Goal: Task Accomplishment & Management: Use online tool/utility

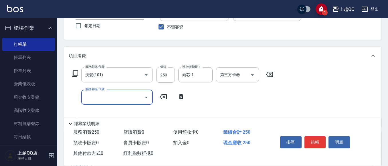
scroll to position [57, 0]
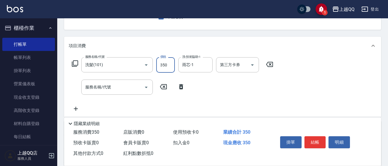
type input "350"
click at [179, 85] on icon at bounding box center [181, 86] width 14 height 7
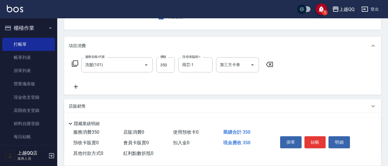
click at [74, 62] on icon at bounding box center [75, 63] width 6 height 6
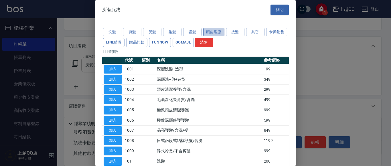
drag, startPoint x: 209, startPoint y: 31, endPoint x: 210, endPoint y: 34, distance: 3.3
click at [209, 31] on button "頭皮理療" at bounding box center [213, 32] width 21 height 9
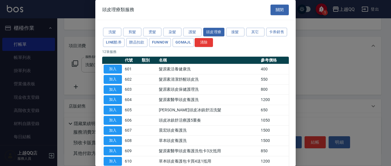
click at [237, 19] on div "頭皮理療類服務 關閉 洗髮 剪髮 燙髮 染髮 護髮 頭皮理療 接髮 其它 卡券銷售 LINE酷券 贈品扣款 FUNNOW GOMAJL 清除 12 筆服務 代…" at bounding box center [195, 83] width 200 height 166
click at [253, 34] on button "其它" at bounding box center [255, 32] width 18 height 9
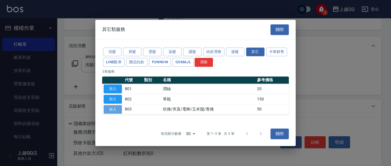
drag, startPoint x: 119, startPoint y: 110, endPoint x: 122, endPoint y: 106, distance: 4.3
click at [119, 110] on button "加入" at bounding box center [113, 109] width 18 height 9
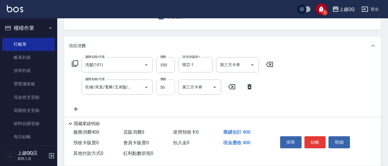
click at [165, 88] on input "50" at bounding box center [165, 87] width 19 height 15
type input "100"
click at [378, 74] on div "服務名稱/代號 洗髮(101) 服務名稱/代號 價格 350 價格 洗-技術協助-1 雨芯-1 洗-技術協助-1 第三方卡券 第三方卡券 服務名稱/代號 吹捲…" at bounding box center [222, 86] width 317 height 62
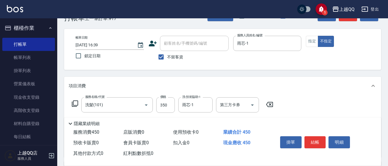
scroll to position [0, 0]
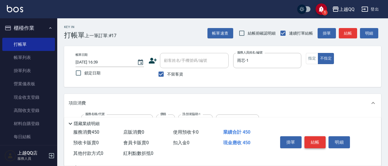
click at [314, 142] on button "結帳" at bounding box center [315, 142] width 21 height 12
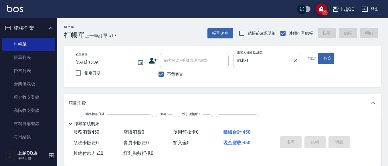
type input "[DATE] 17:30"
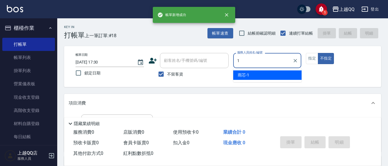
type input "雨芯-1"
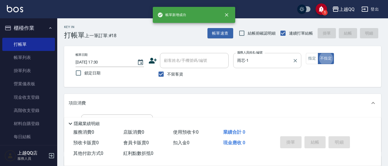
type button "false"
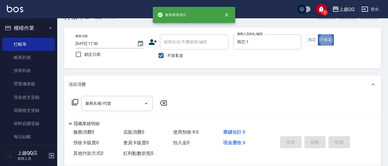
scroll to position [29, 0]
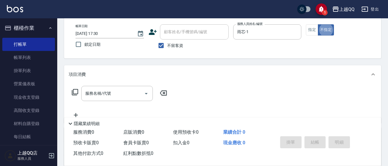
click at [76, 91] on icon at bounding box center [75, 92] width 7 height 7
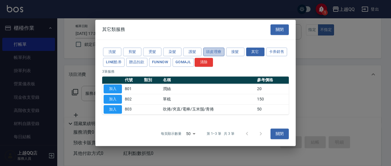
click at [211, 52] on button "頭皮理療" at bounding box center [213, 52] width 21 height 9
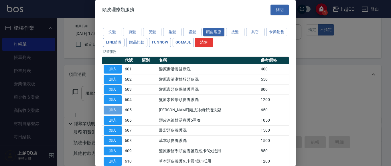
click at [110, 112] on button "加入" at bounding box center [113, 110] width 18 height 9
type input "[PERSON_NAME]頭皮冰鎮舒活洗髮(605)"
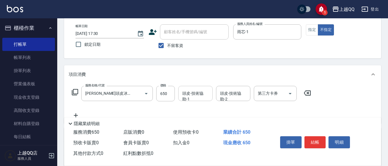
click at [201, 93] on input "頭皮-技術協助-1" at bounding box center [195, 93] width 29 height 10
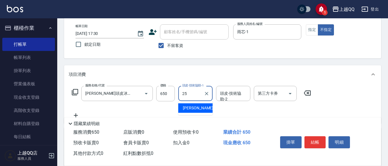
type input "[PERSON_NAME]-25"
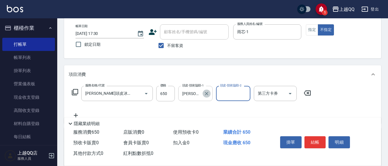
click at [207, 93] on icon "Clear" at bounding box center [206, 93] width 3 height 3
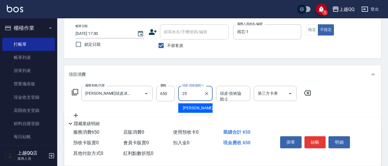
type input "[PERSON_NAME]-25"
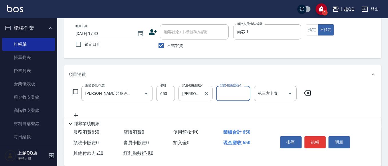
click at [319, 141] on button "結帳" at bounding box center [315, 142] width 21 height 12
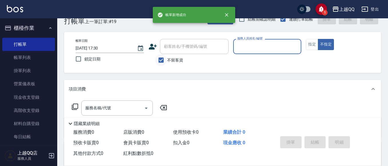
scroll to position [0, 0]
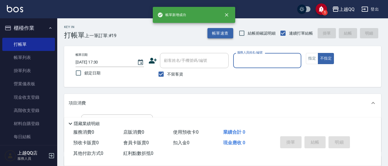
click at [231, 34] on button "帳單速查" at bounding box center [220, 33] width 26 height 11
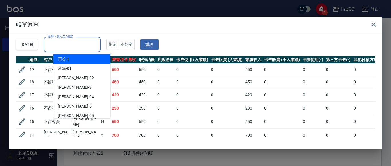
click at [88, 45] on input "服務人員姓名/編號" at bounding box center [72, 44] width 52 height 10
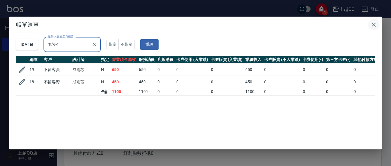
type input "雨芯-1"
click at [371, 25] on icon "button" at bounding box center [373, 24] width 7 height 7
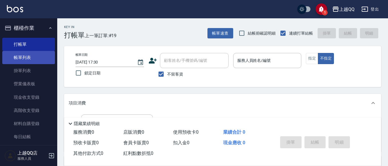
click at [21, 58] on link "帳單列表" at bounding box center [28, 57] width 53 height 13
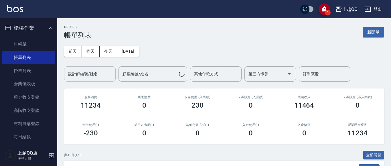
click at [77, 72] on div "設計師編號/姓名 設計師編號/姓名" at bounding box center [90, 73] width 52 height 15
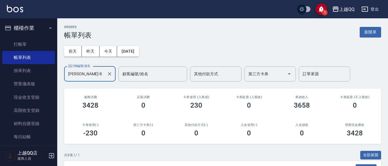
scroll to position [134, 0]
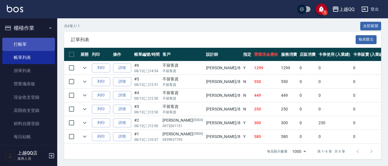
type input "[PERSON_NAME]-8"
click at [14, 45] on link "打帳單" at bounding box center [28, 44] width 53 height 13
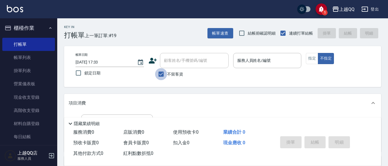
click at [163, 73] on input "不留客資" at bounding box center [161, 74] width 12 height 12
checkbox input "false"
click at [170, 66] on div "顧客姓名/手機號碼/編號" at bounding box center [194, 60] width 69 height 15
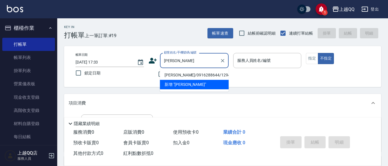
click at [173, 76] on li "[PERSON_NAME]/0916288644/1294" at bounding box center [194, 74] width 69 height 9
type input "[PERSON_NAME]/0916288644/1294"
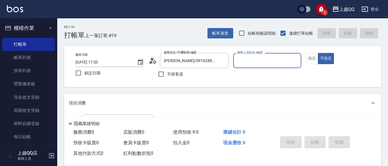
type input "[PERSON_NAME]-8"
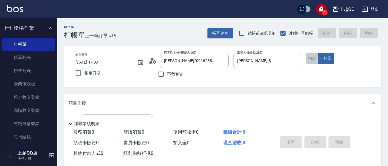
click at [310, 55] on button "指定" at bounding box center [312, 58] width 12 height 11
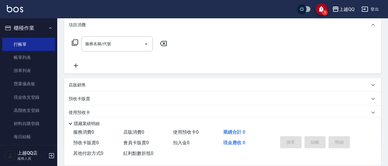
scroll to position [74, 0]
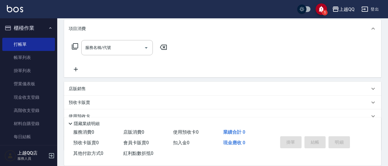
click at [77, 45] on icon at bounding box center [75, 46] width 7 height 7
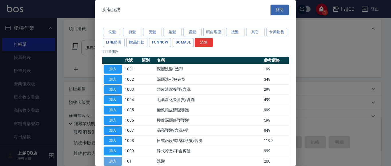
click at [113, 161] on button "加入" at bounding box center [113, 161] width 18 height 9
type input "洗髮(101)"
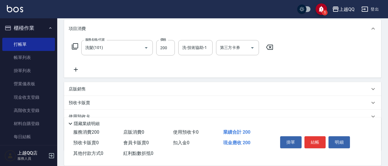
click at [75, 47] on icon at bounding box center [75, 46] width 7 height 7
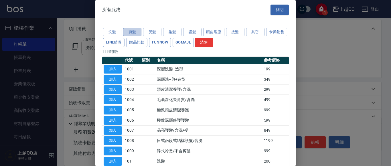
click at [132, 31] on button "剪髮" at bounding box center [132, 32] width 18 height 9
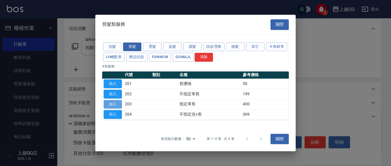
click at [109, 104] on button "加入" at bounding box center [113, 104] width 18 height 9
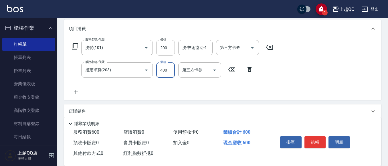
click at [167, 72] on input "400" at bounding box center [165, 69] width 19 height 15
click at [200, 42] on div "洗-技術協助-1" at bounding box center [195, 47] width 34 height 15
type input "350"
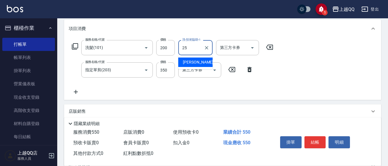
click at [205, 62] on div "[PERSON_NAME]-25" at bounding box center [195, 62] width 34 height 9
type input "[PERSON_NAME]-25"
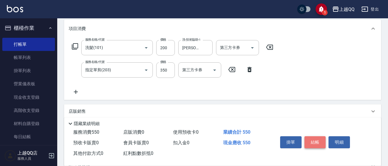
click at [321, 139] on button "結帳" at bounding box center [315, 142] width 21 height 12
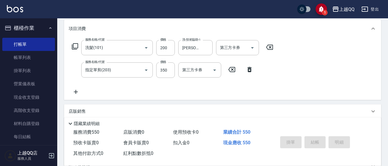
type input "[DATE] 17:34"
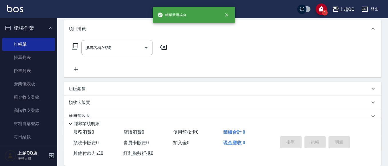
scroll to position [0, 0]
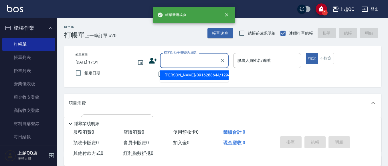
click at [170, 62] on input "顧客姓名/手機號碼/編號" at bounding box center [190, 61] width 55 height 10
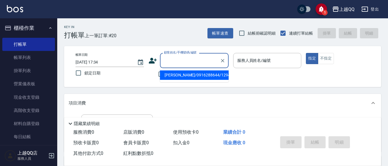
click at [171, 74] on li "[PERSON_NAME]/0916288644/1294" at bounding box center [194, 74] width 69 height 9
type input "[PERSON_NAME]/0916288644/1294"
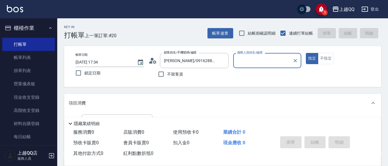
type input "[PERSON_NAME]-8"
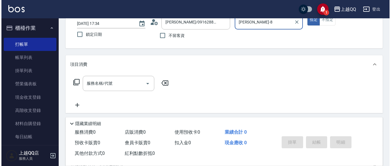
scroll to position [40, 0]
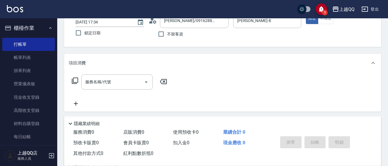
click at [75, 79] on icon at bounding box center [75, 80] width 7 height 7
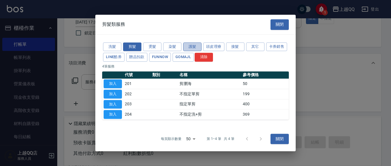
click at [197, 46] on button "護髮" at bounding box center [192, 46] width 18 height 9
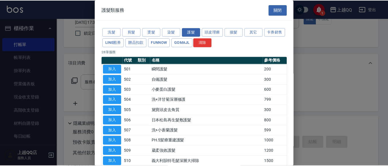
scroll to position [216, 0]
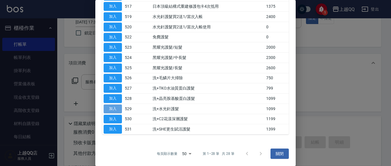
click at [116, 110] on button "加入" at bounding box center [113, 108] width 18 height 9
type input "洗+水光針護髮(529)"
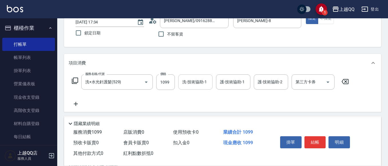
click at [188, 84] on div "洗-技術協助-1 洗-技術協助-1" at bounding box center [195, 81] width 34 height 15
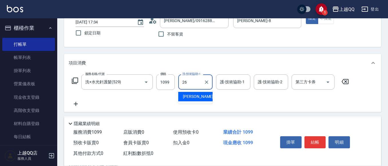
click at [194, 100] on div "[PERSON_NAME]-26" at bounding box center [195, 96] width 34 height 9
type input "[PERSON_NAME]-26"
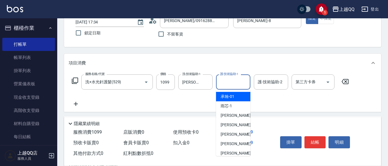
click at [222, 82] on div "護-技術協助-1 護-技術協助-1" at bounding box center [233, 81] width 34 height 15
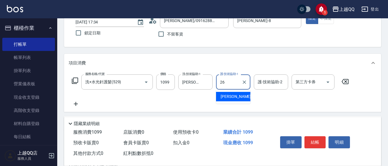
click at [229, 98] on span "[PERSON_NAME]-26" at bounding box center [239, 97] width 36 height 6
type input "[PERSON_NAME]-26"
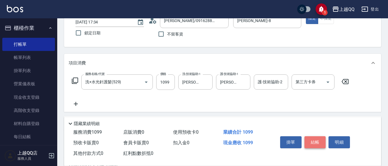
click at [314, 142] on button "結帳" at bounding box center [315, 142] width 21 height 12
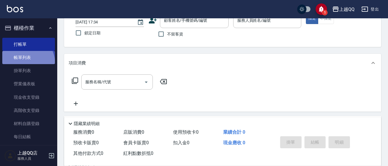
click at [23, 64] on link "帳單列表" at bounding box center [28, 57] width 53 height 13
click at [48, 55] on link "帳單列表" at bounding box center [28, 57] width 53 height 13
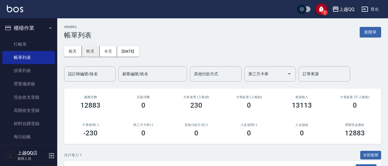
click at [94, 54] on button "昨天" at bounding box center [91, 51] width 18 height 11
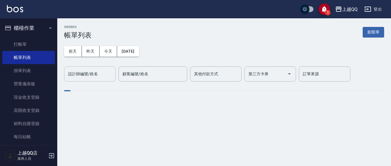
click at [92, 75] on div "設計師編號/姓名 設計師編號/姓名" at bounding box center [90, 73] width 52 height 15
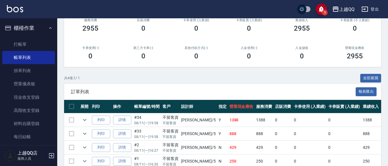
scroll to position [21, 0]
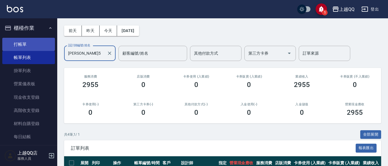
type input "[PERSON_NAME]5"
click at [34, 42] on link "打帳單" at bounding box center [28, 44] width 53 height 13
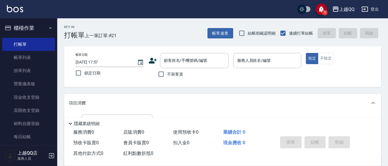
click at [179, 74] on span "不留客資" at bounding box center [175, 74] width 16 height 6
click at [167, 74] on input "不留客資" at bounding box center [161, 74] width 12 height 12
checkbox input "true"
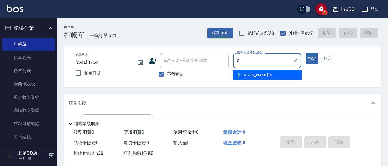
type input "[PERSON_NAME]5"
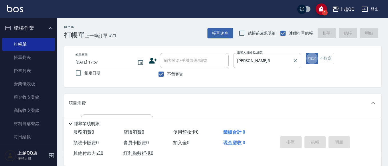
type button "true"
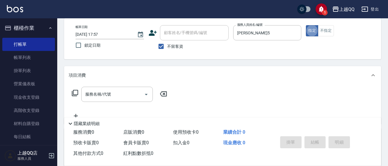
scroll to position [57, 0]
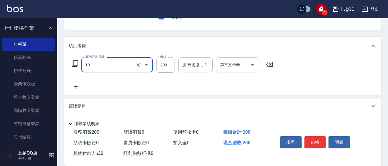
type input "洗髮(101)"
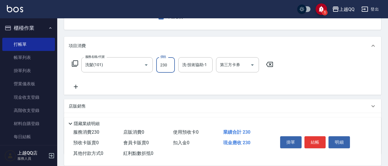
type input "230"
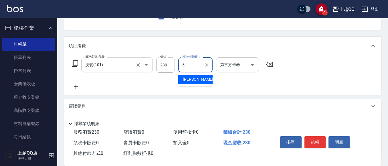
type input "[PERSON_NAME]5"
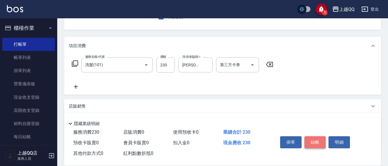
click at [322, 138] on button "結帳" at bounding box center [315, 142] width 21 height 12
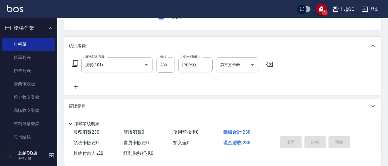
type input "[DATE] 17:58"
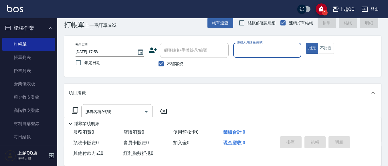
scroll to position [29, 0]
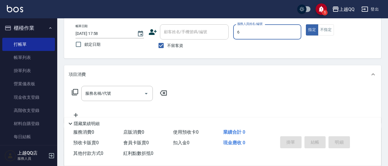
type input "欣樺-6"
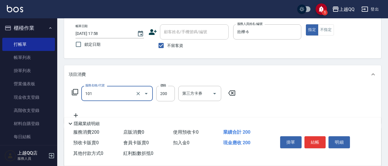
type input "洗髮(101)"
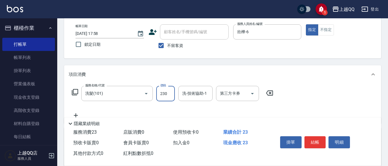
type input "230"
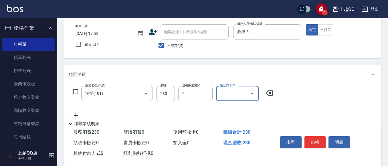
type input "欣樺-6"
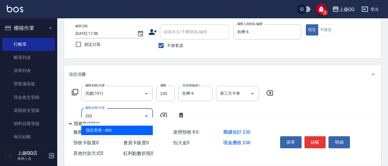
type input "指定單剪(203)"
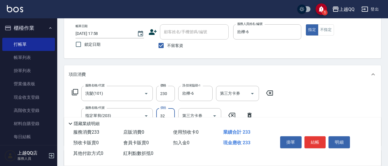
type input "320"
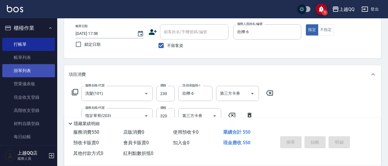
type input "[DATE] 18:06"
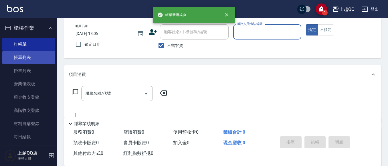
click at [29, 61] on link "帳單列表" at bounding box center [28, 57] width 53 height 13
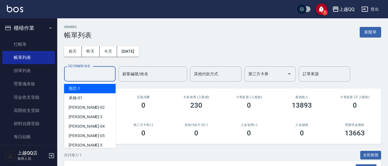
click at [80, 78] on input "設計師編號/姓名" at bounding box center [90, 74] width 46 height 10
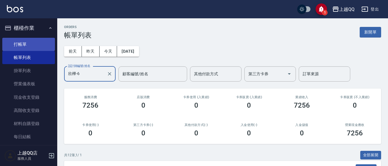
type input "欣樺-6"
click at [23, 44] on link "打帳單" at bounding box center [28, 44] width 53 height 13
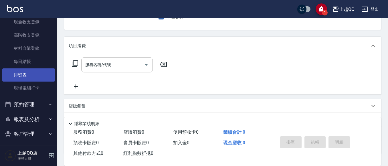
scroll to position [93, 0]
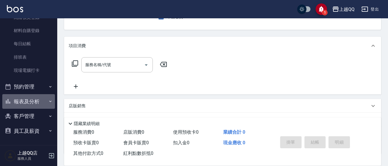
click at [38, 106] on button "報表及分析" at bounding box center [28, 101] width 53 height 15
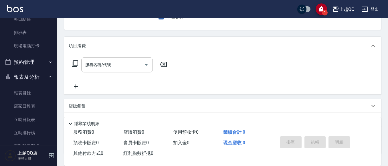
scroll to position [179, 0]
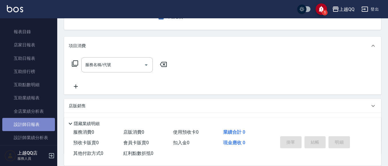
click at [41, 126] on link "設計師日報表" at bounding box center [28, 124] width 53 height 13
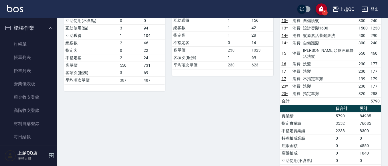
scroll to position [143, 0]
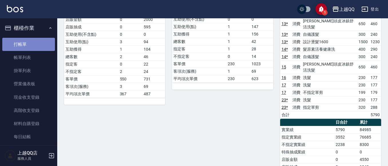
click at [30, 48] on link "打帳單" at bounding box center [28, 44] width 53 height 13
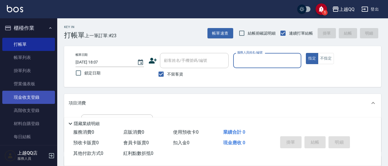
click at [27, 99] on link "現金收支登錄" at bounding box center [28, 97] width 53 height 13
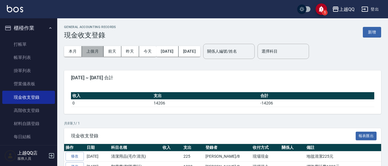
click at [90, 54] on button "上個月" at bounding box center [93, 51] width 22 height 11
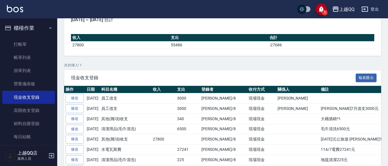
scroll to position [1, 0]
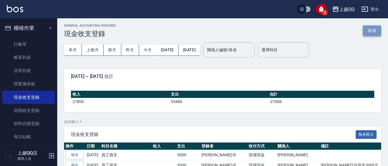
click at [376, 31] on button "新增" at bounding box center [372, 30] width 18 height 11
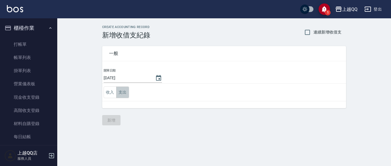
click at [121, 94] on button "支出" at bounding box center [122, 92] width 13 height 12
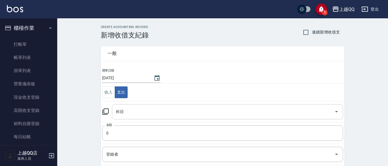
click at [131, 113] on input "科目" at bounding box center [223, 112] width 218 height 10
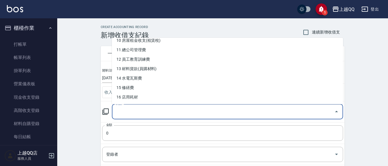
scroll to position [125, 0]
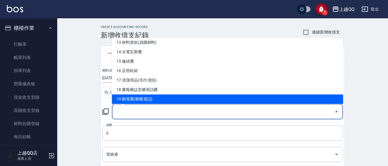
click at [165, 98] on li "19 郵電費(郵匯電話)" at bounding box center [227, 98] width 231 height 9
type input "19 郵電費(郵匯電話)"
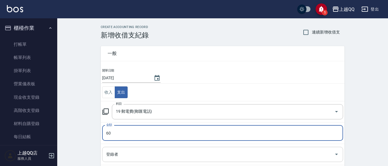
type input "60"
click at [114, 159] on div "登錄者" at bounding box center [222, 154] width 241 height 15
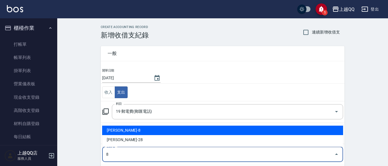
click at [117, 131] on li "[PERSON_NAME]-8" at bounding box center [222, 130] width 241 height 9
type input "[PERSON_NAME]-8"
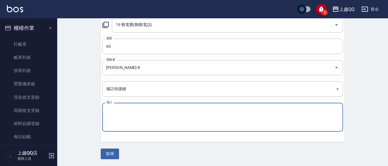
click at [117, 116] on textarea "備註" at bounding box center [222, 117] width 233 height 19
type textarea "匯費30*2"
click at [106, 150] on button "新增" at bounding box center [110, 154] width 18 height 11
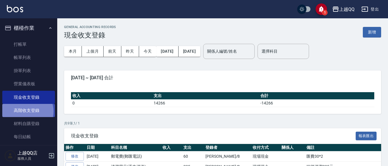
click at [26, 112] on link "高階收支登錄" at bounding box center [28, 110] width 53 height 13
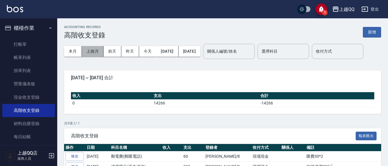
click at [93, 49] on button "上個月" at bounding box center [93, 51] width 22 height 11
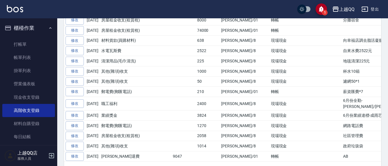
scroll to position [339, 0]
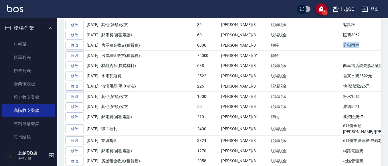
drag, startPoint x: 317, startPoint y: 63, endPoint x: 347, endPoint y: 67, distance: 30.9
copy td "分攤宿舍"
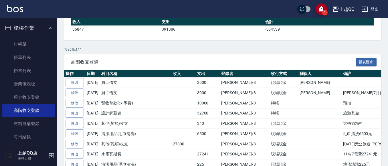
scroll to position [0, 0]
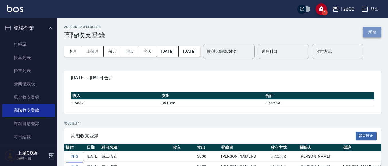
click at [373, 32] on button "新增" at bounding box center [372, 32] width 18 height 11
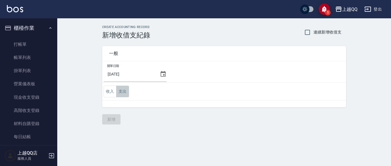
click at [122, 90] on button "支出" at bounding box center [122, 92] width 13 height 12
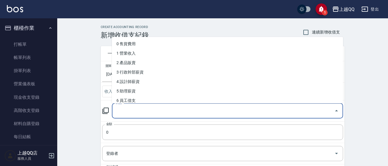
click at [129, 112] on input "科目" at bounding box center [223, 111] width 218 height 10
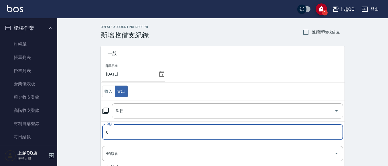
click at [122, 133] on input "0" at bounding box center [222, 131] width 241 height 15
type input "8000"
click at [120, 112] on input "科目" at bounding box center [223, 111] width 218 height 10
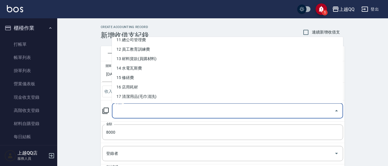
scroll to position [84, 0]
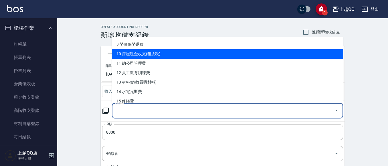
click at [208, 54] on li "10 房屋租金收支(租賃稅)" at bounding box center [227, 53] width 231 height 9
type input "10 房屋租金收支(租賃稅)"
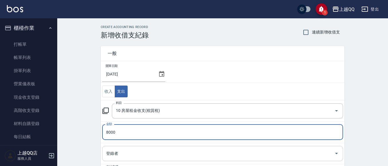
click at [135, 155] on input "登錄者" at bounding box center [218, 154] width 227 height 10
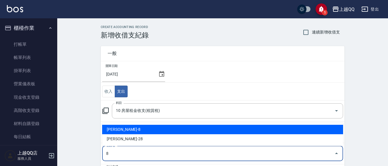
click at [126, 129] on li "[PERSON_NAME]-8" at bounding box center [222, 129] width 241 height 9
type input "[PERSON_NAME]-8"
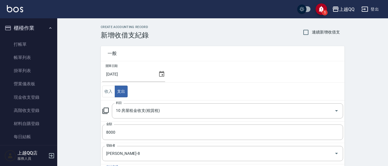
scroll to position [92, 0]
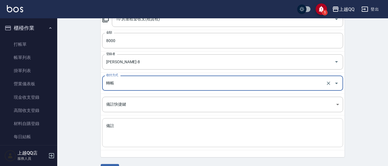
click at [126, 135] on textarea "備註" at bounding box center [222, 132] width 233 height 19
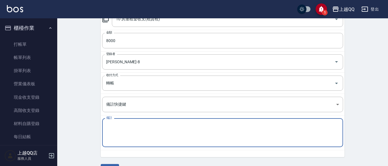
paste textarea "分攤宿舍"
type textarea "分攤宿舍"
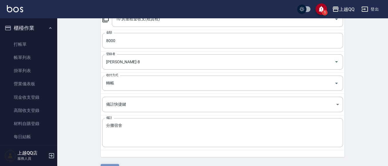
click at [112, 164] on button "新增" at bounding box center [110, 169] width 18 height 11
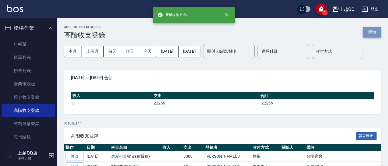
click at [368, 31] on button "新增" at bounding box center [372, 32] width 18 height 11
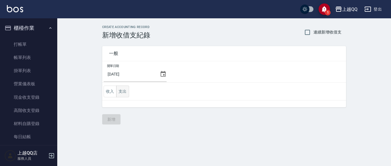
click at [123, 91] on button "支出" at bounding box center [122, 92] width 13 height 12
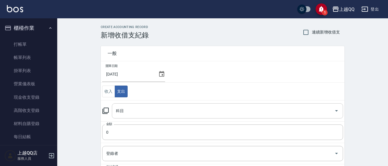
click at [129, 109] on input "科目" at bounding box center [223, 111] width 218 height 10
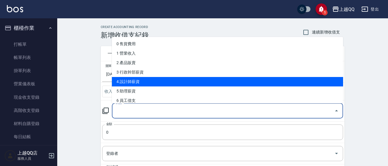
scroll to position [66, 0]
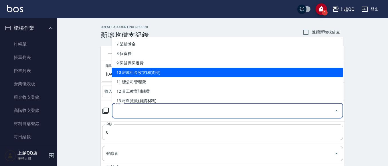
click at [297, 72] on li "10 房屋租金收支(租賃稅)" at bounding box center [227, 72] width 231 height 9
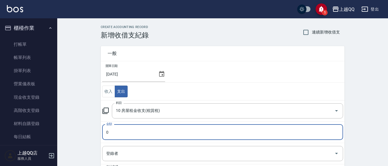
type input "10 房屋租金收支(租賃稅)"
type input "74000"
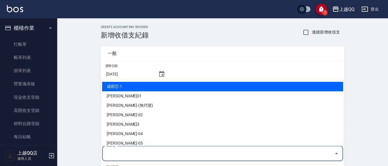
click at [138, 157] on input "登錄者" at bounding box center [218, 154] width 227 height 10
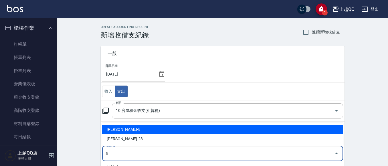
click at [117, 128] on li "[PERSON_NAME]-8" at bounding box center [222, 129] width 241 height 9
type input "[PERSON_NAME]-8"
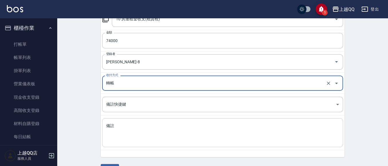
click at [118, 127] on textarea "備註" at bounding box center [222, 132] width 233 height 19
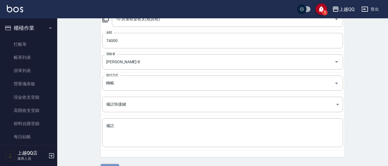
click at [113, 164] on button "新增" at bounding box center [110, 169] width 18 height 11
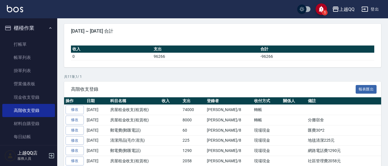
scroll to position [47, 0]
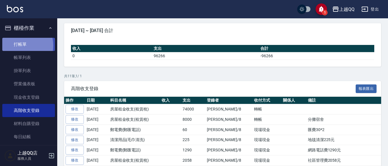
click at [20, 45] on link "打帳單" at bounding box center [28, 44] width 53 height 13
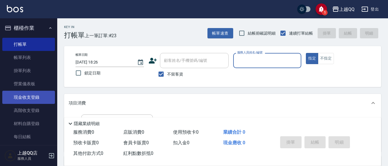
click at [18, 99] on link "現金收支登錄" at bounding box center [28, 97] width 53 height 13
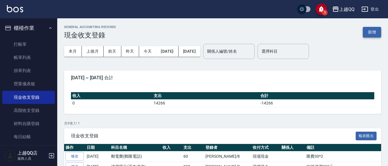
click at [369, 30] on button "新增" at bounding box center [372, 32] width 18 height 11
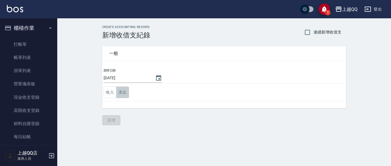
click at [119, 94] on button "支出" at bounding box center [122, 92] width 13 height 12
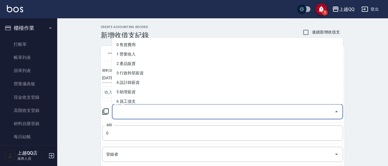
click at [123, 108] on input "科目" at bounding box center [223, 112] width 218 height 10
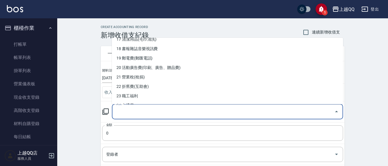
scroll to position [192, 0]
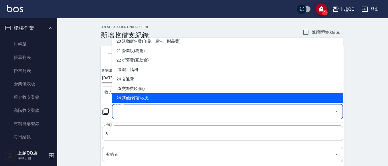
click at [153, 97] on li "26 其他(雜項)收支" at bounding box center [227, 97] width 231 height 9
type input "26 其他(雜項)收支"
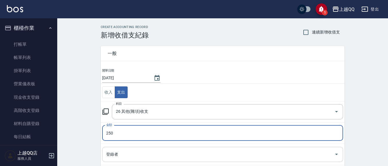
type input "250"
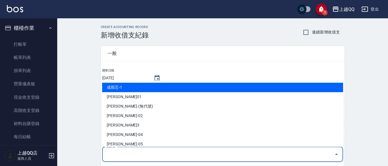
click at [127, 154] on input "登錄者" at bounding box center [218, 154] width 227 height 10
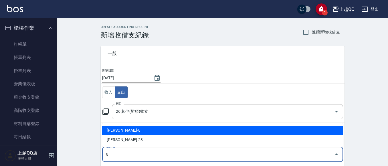
click at [117, 130] on li "[PERSON_NAME]-8" at bounding box center [222, 130] width 241 height 9
type input "[PERSON_NAME]-8"
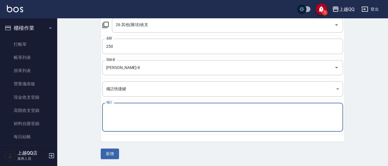
click at [120, 116] on textarea "備註" at bounding box center [222, 117] width 233 height 19
type textarea "冷燙紙"
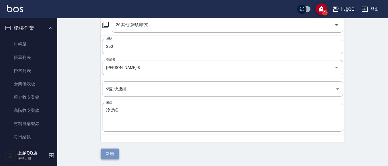
click at [108, 159] on button "新增" at bounding box center [110, 154] width 18 height 11
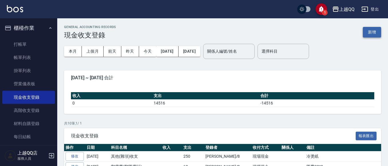
click at [375, 32] on button "新增" at bounding box center [372, 32] width 18 height 11
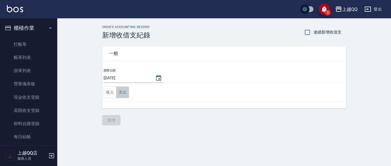
click at [120, 92] on button "支出" at bounding box center [122, 92] width 13 height 12
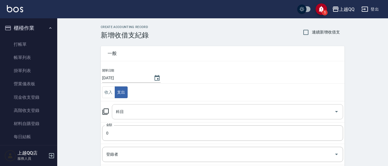
click at [121, 113] on input "科目" at bounding box center [223, 112] width 218 height 10
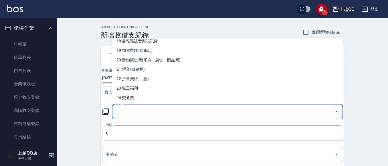
scroll to position [202, 0]
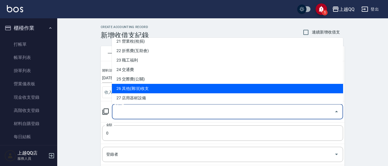
click at [159, 89] on li "26 其他(雜項)收支" at bounding box center [227, 88] width 231 height 9
type input "26 其他(雜項)收支"
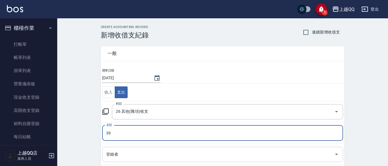
type input "39"
click at [112, 154] on input "登錄者" at bounding box center [218, 154] width 227 height 10
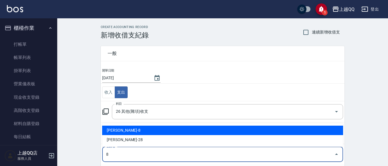
click at [116, 129] on li "[PERSON_NAME]-8" at bounding box center [222, 130] width 241 height 9
type input "[PERSON_NAME]-8"
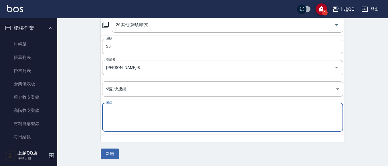
click at [118, 121] on textarea "備註" at bounding box center [222, 117] width 233 height 19
type textarea "垃圾袋"
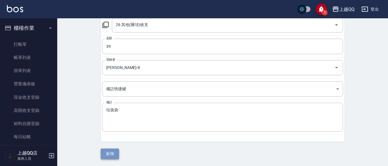
click at [113, 152] on button "新增" at bounding box center [110, 154] width 18 height 11
